Goal: Information Seeking & Learning: Stay updated

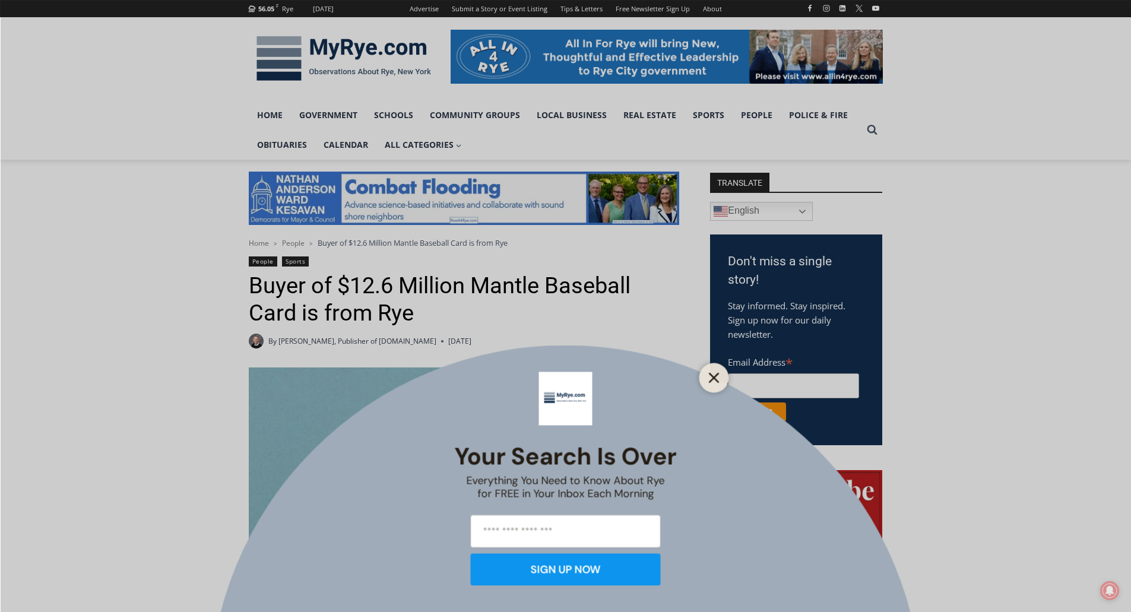
click at [709, 374] on icon "Close" at bounding box center [714, 377] width 11 height 11
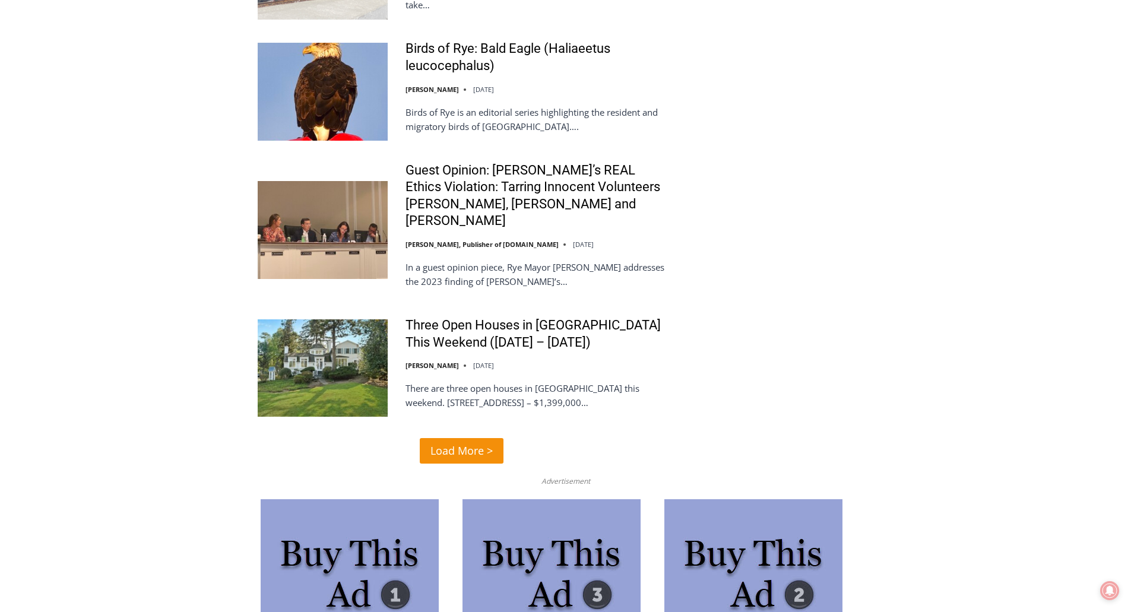
scroll to position [2554, 0]
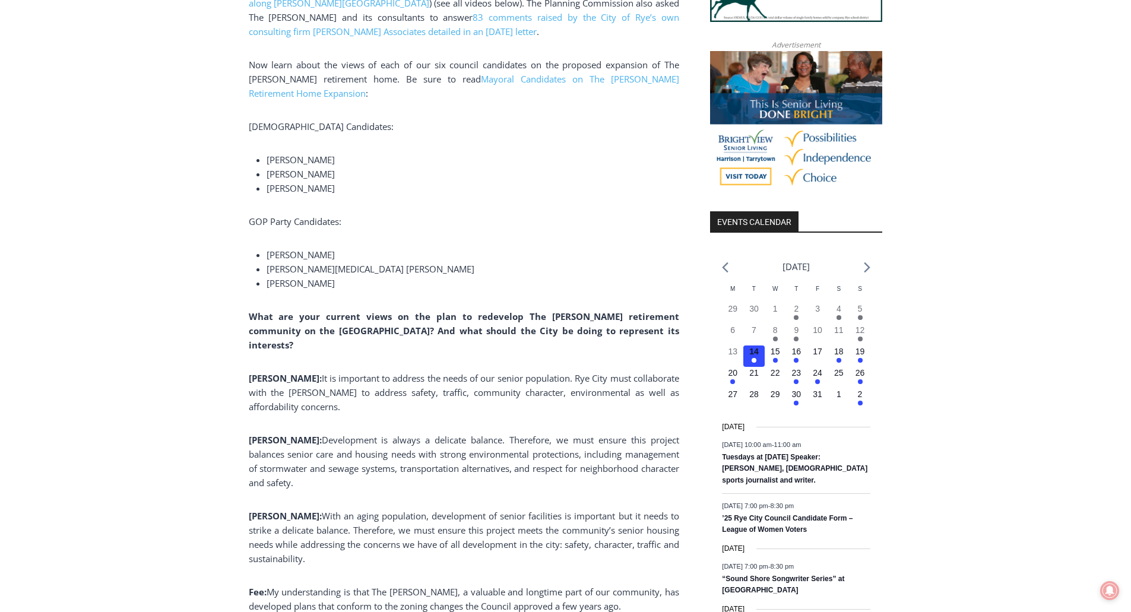
scroll to position [1069, 0]
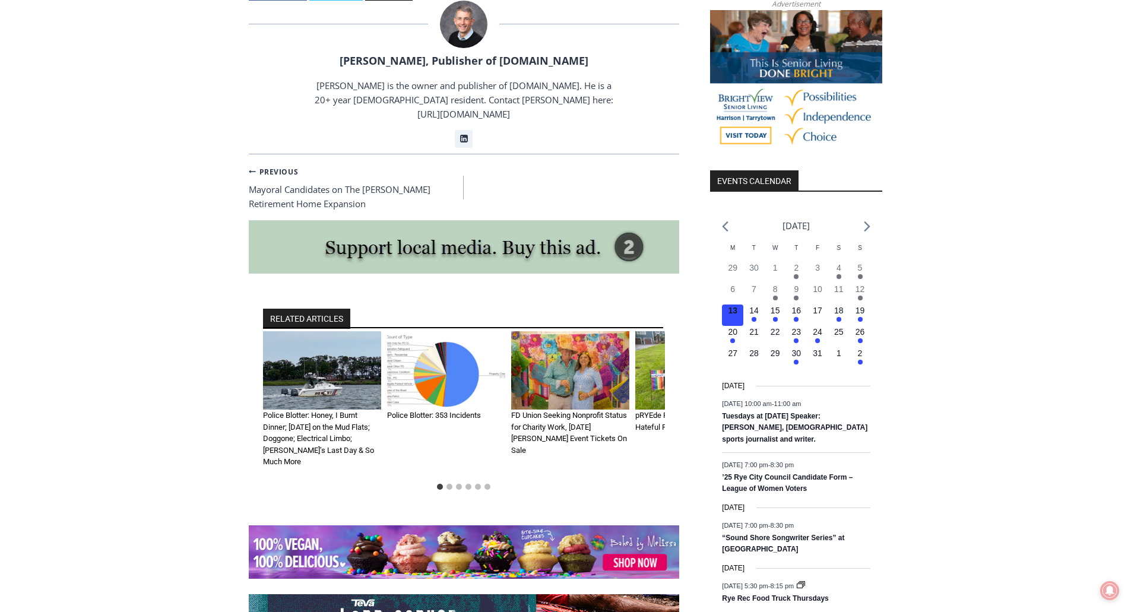
scroll to position [1188, 0]
